Goal: Find specific page/section: Find specific page/section

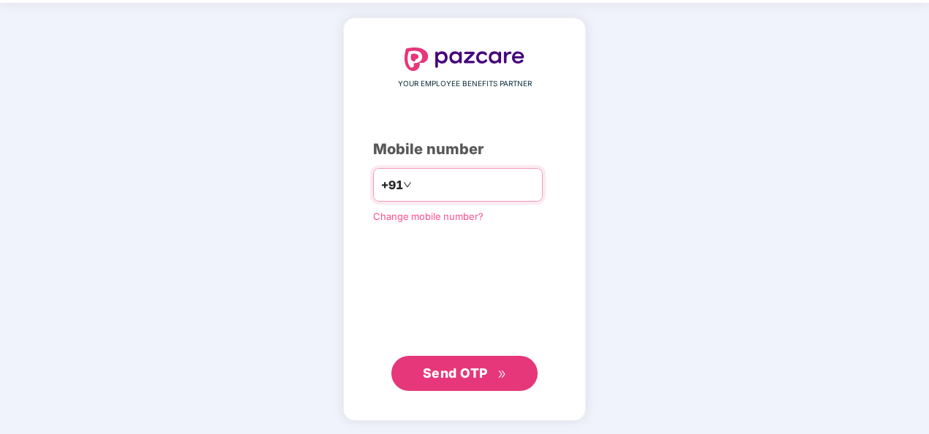
type input "**********"
click at [462, 363] on span "Send OTP" at bounding box center [465, 373] width 84 height 20
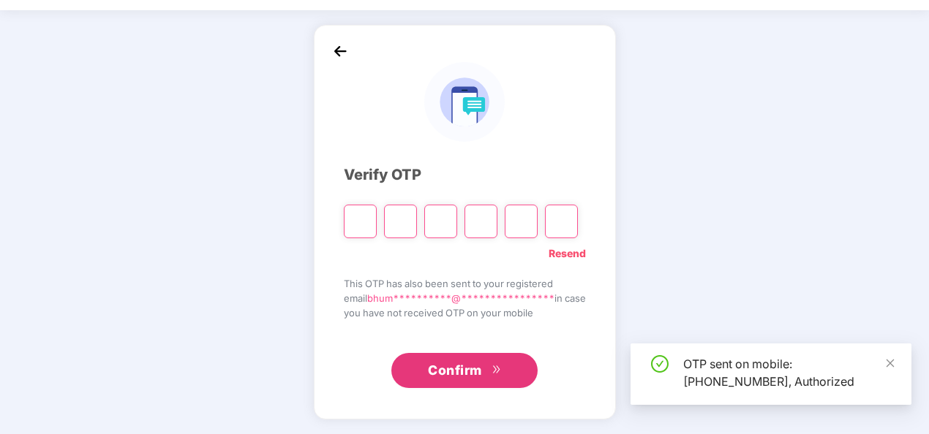
scroll to position [42, 0]
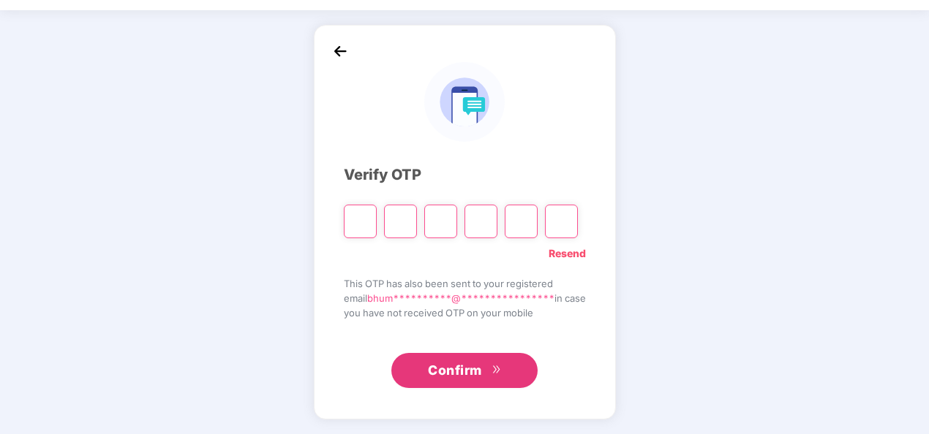
type input "*"
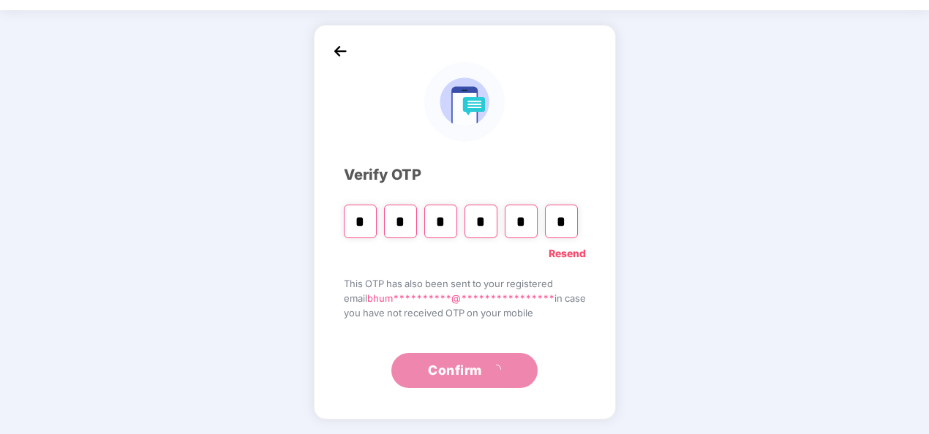
type input "*"
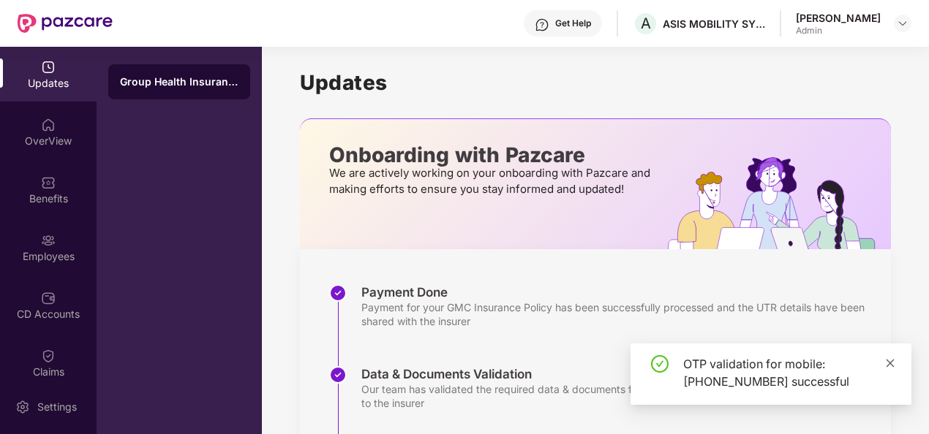
click at [894, 368] on icon "close" at bounding box center [890, 363] width 10 height 10
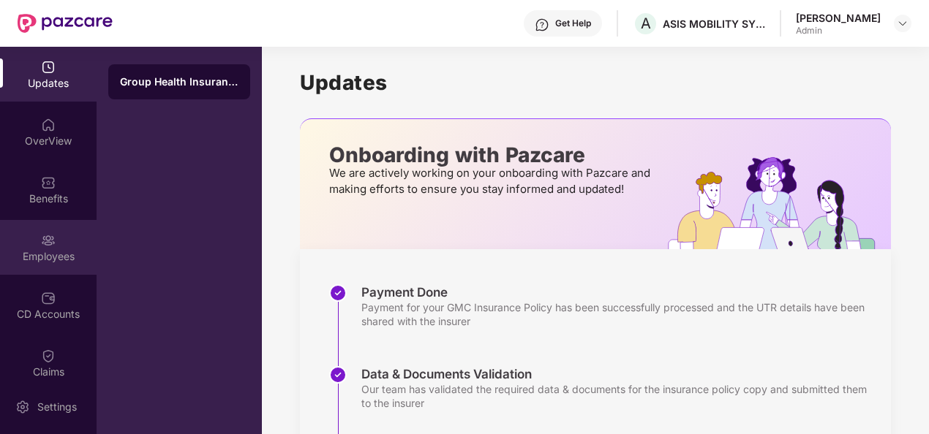
click at [46, 250] on div "Employees" at bounding box center [48, 256] width 97 height 15
